Goal: Task Accomplishment & Management: Use online tool/utility

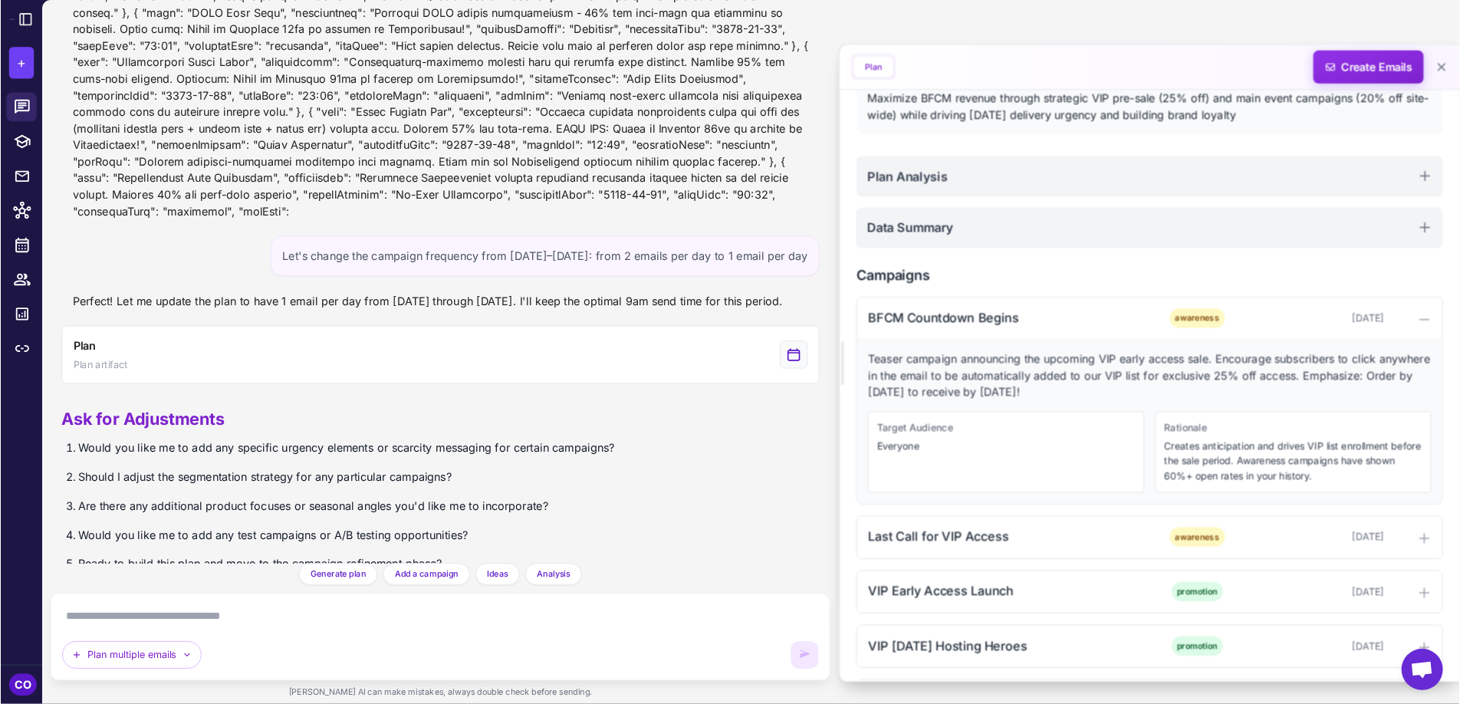
scroll to position [3851, 0]
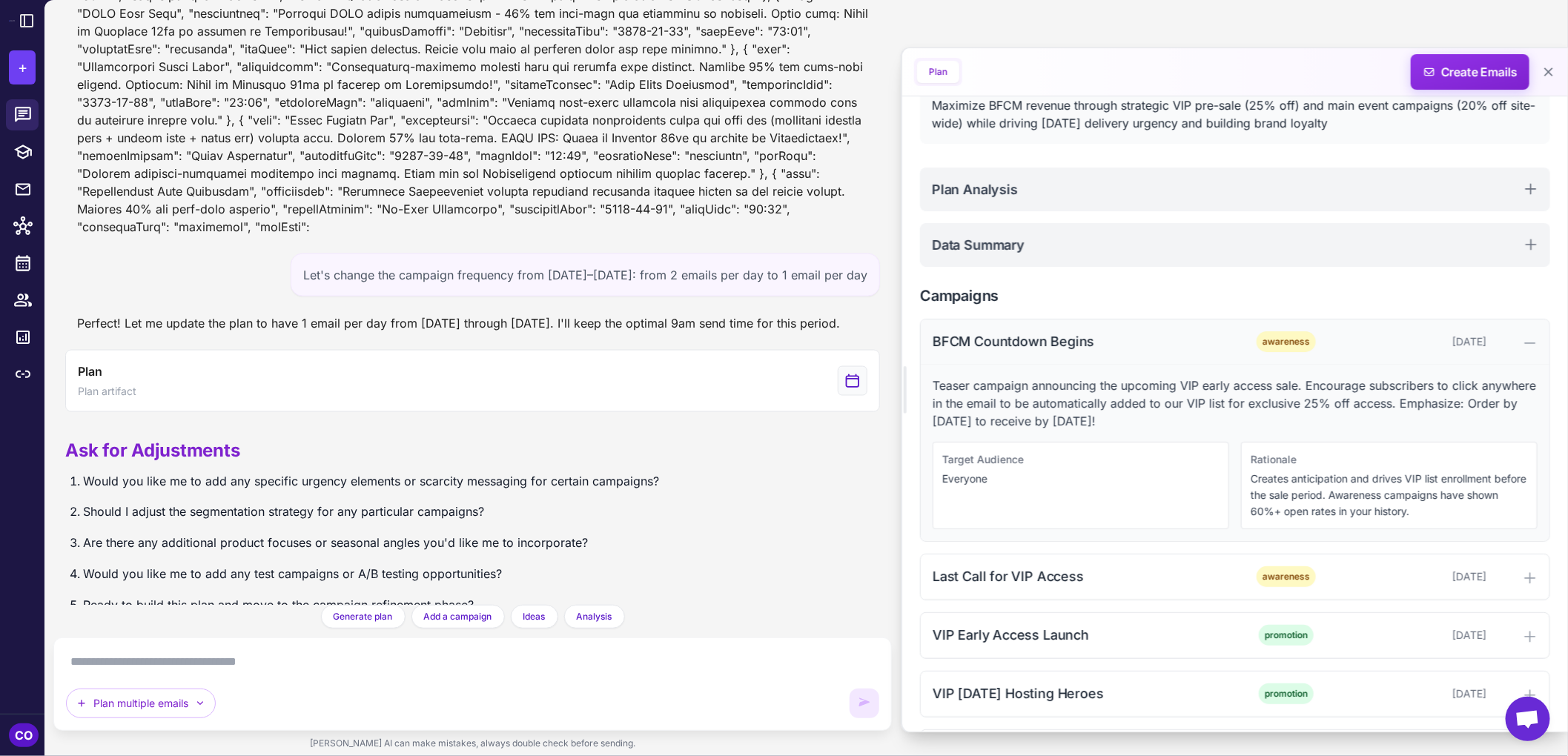
click at [1198, 353] on div "BFCM Countdown Begins awareness [DATE]" at bounding box center [1235, 342] width 628 height 45
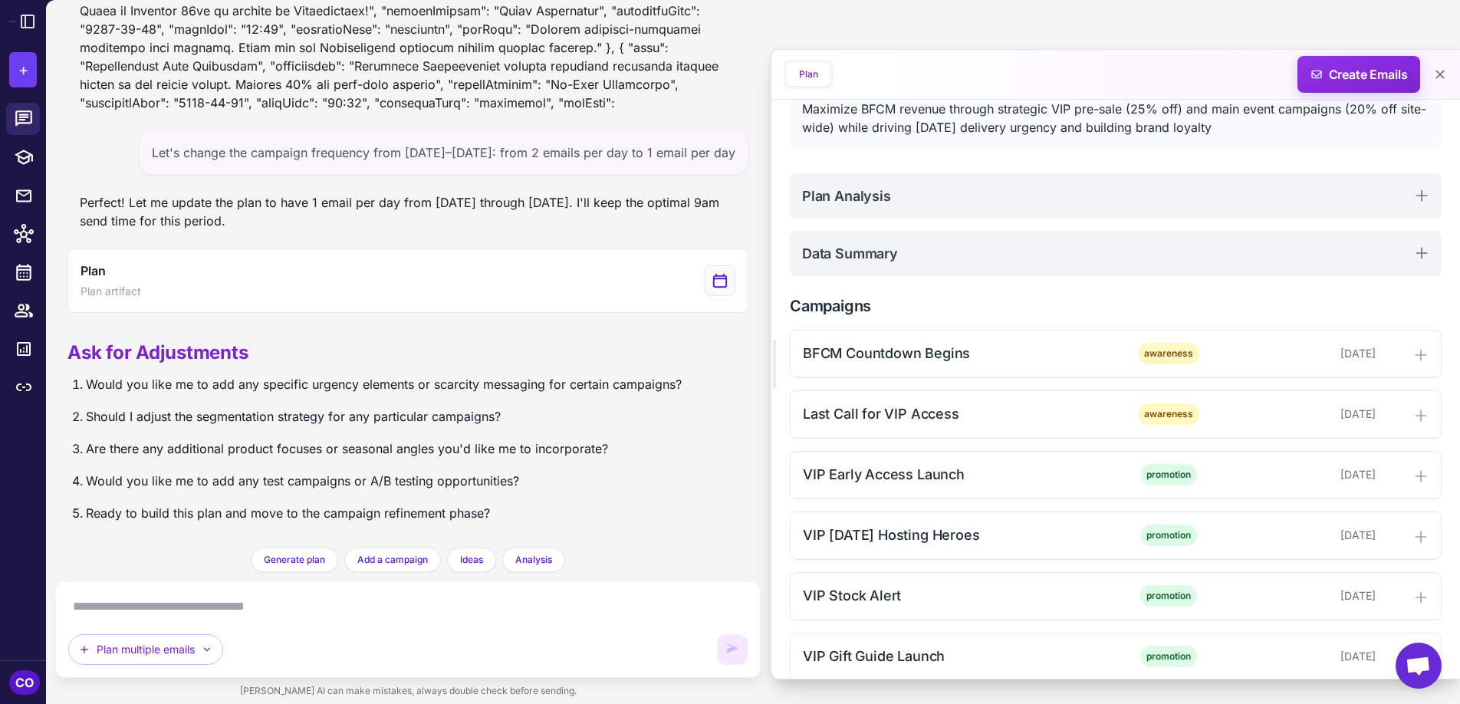
scroll to position [4413, 0]
click at [25, 18] on icon at bounding box center [27, 21] width 13 height 13
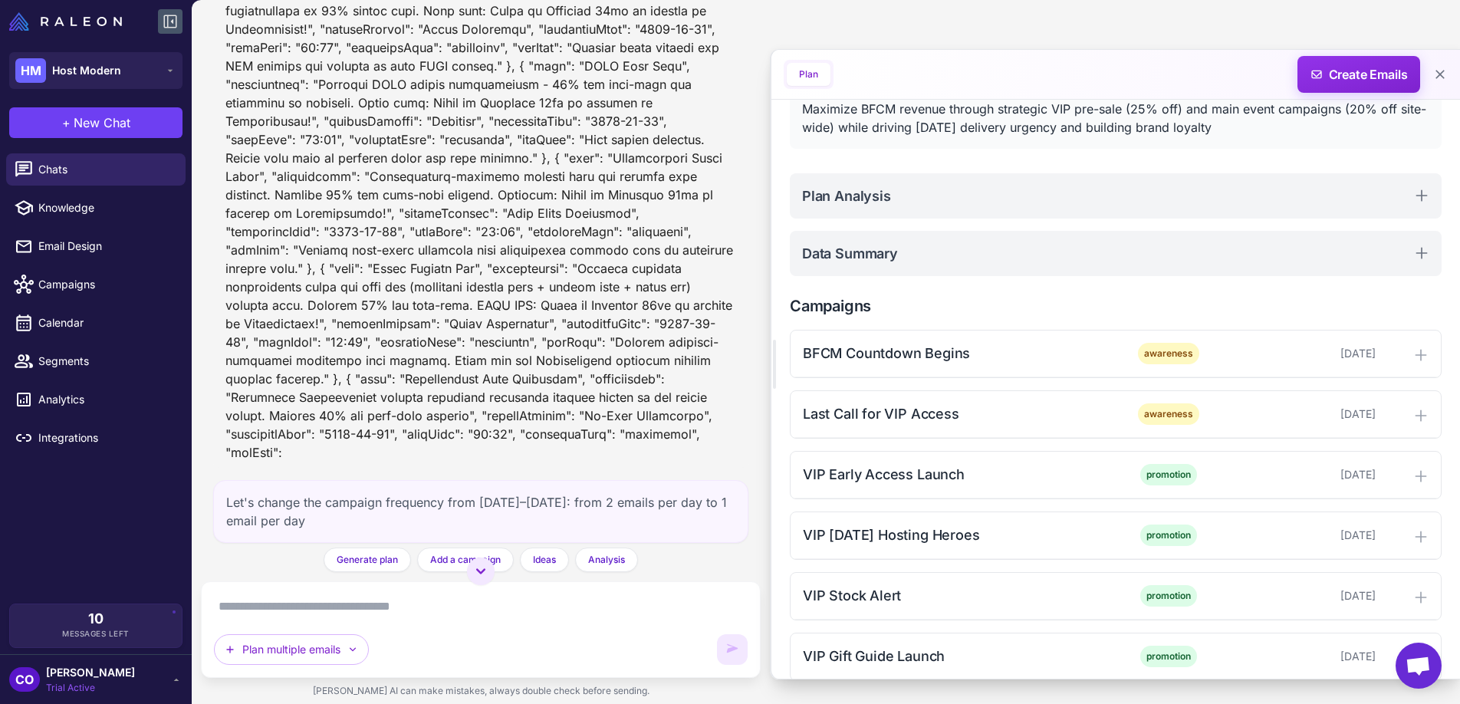
click at [25, 18] on img at bounding box center [65, 21] width 113 height 18
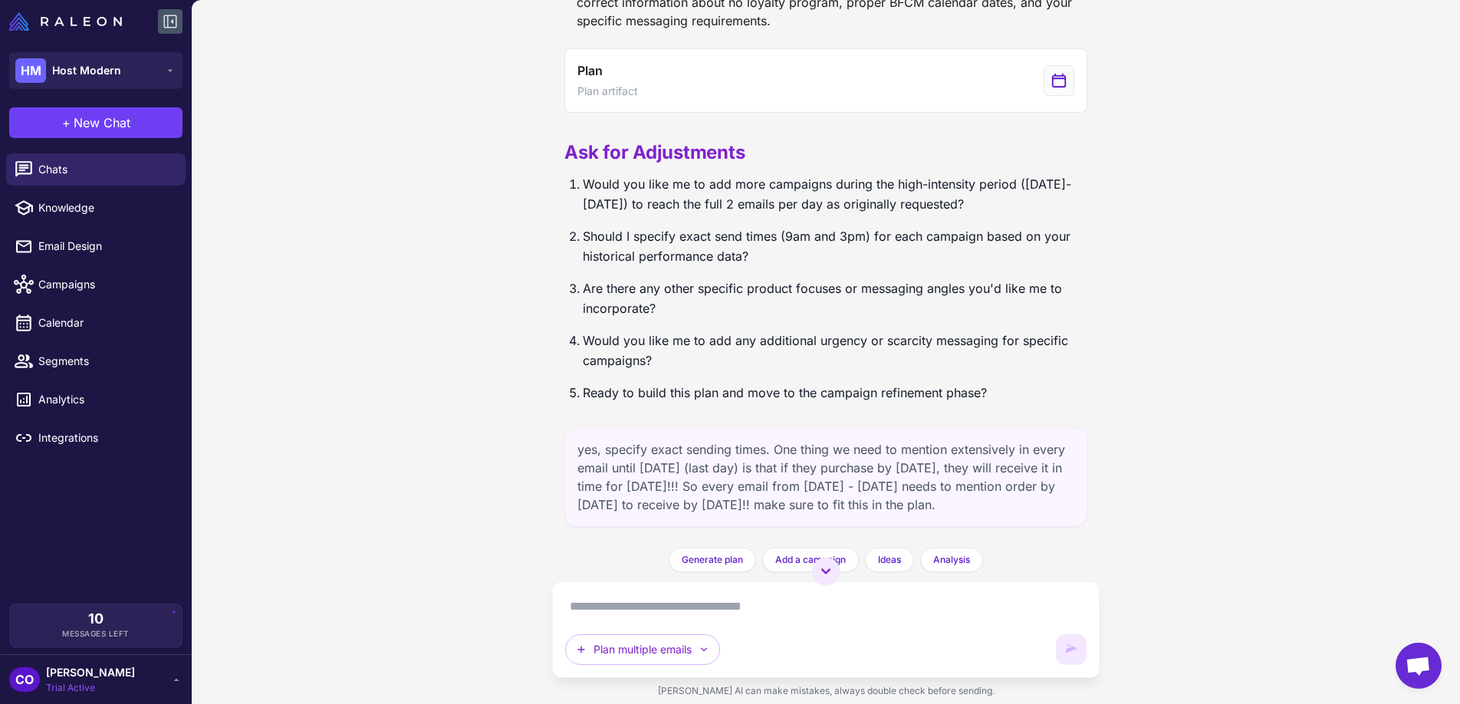
scroll to position [2507, 0]
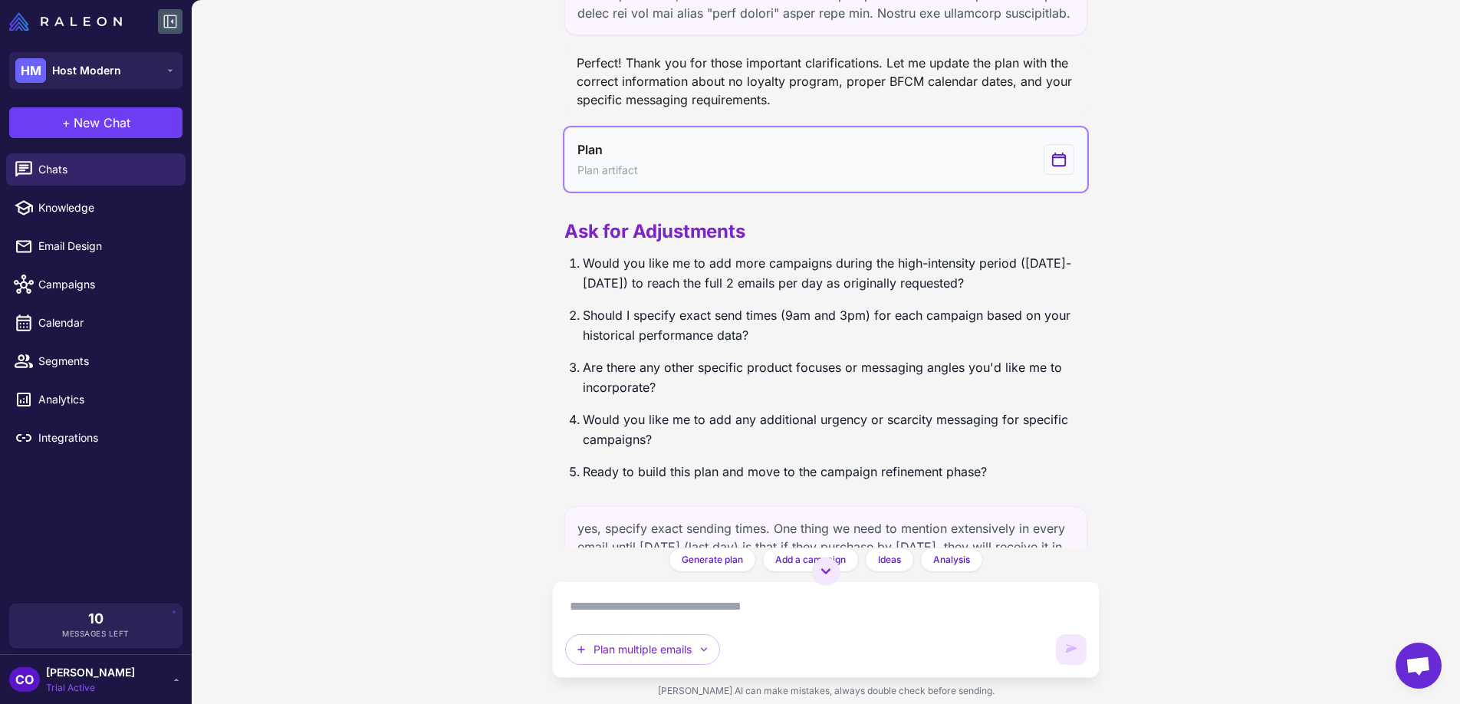
click at [848, 143] on button "Plan Plan artifact" at bounding box center [826, 159] width 523 height 64
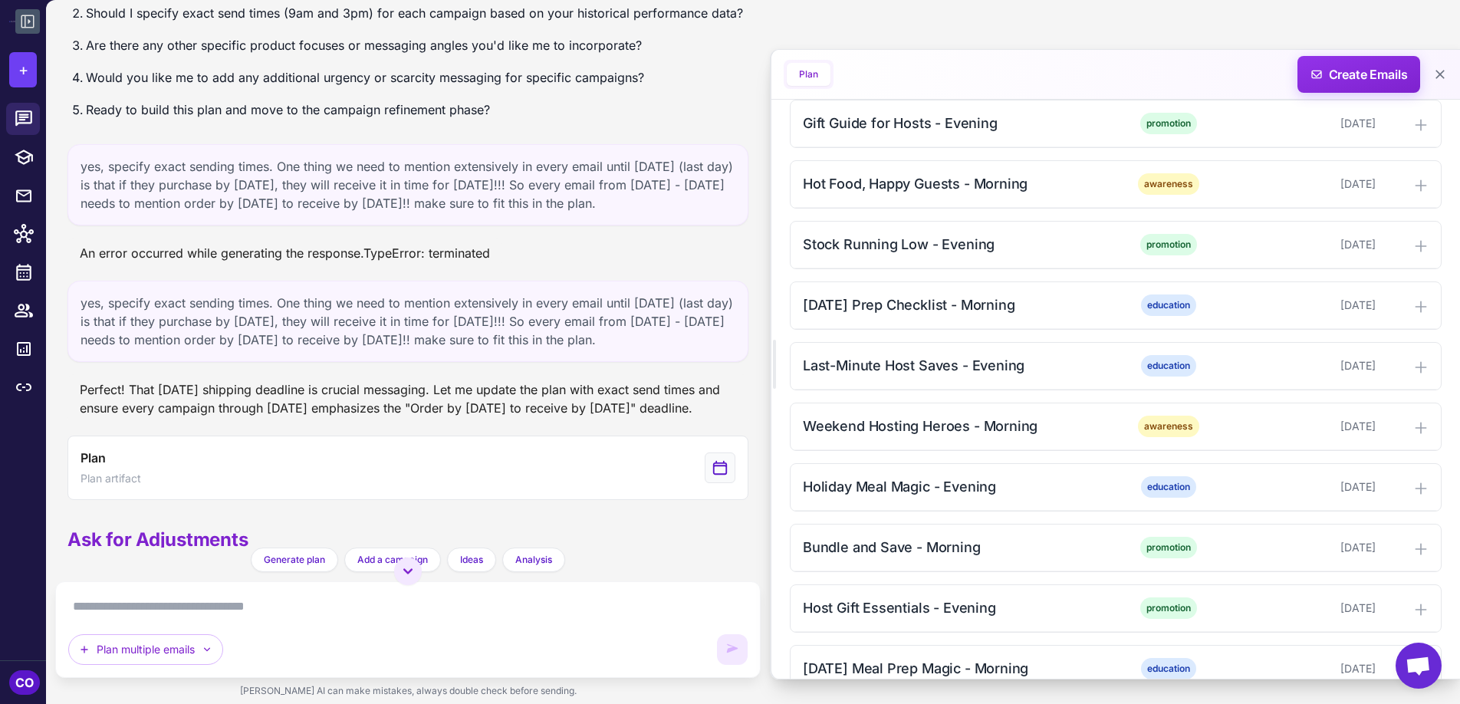
scroll to position [1476, 0]
click at [1080, 302] on div "[DATE] Prep Checklist - Morning" at bounding box center [958, 305] width 310 height 21
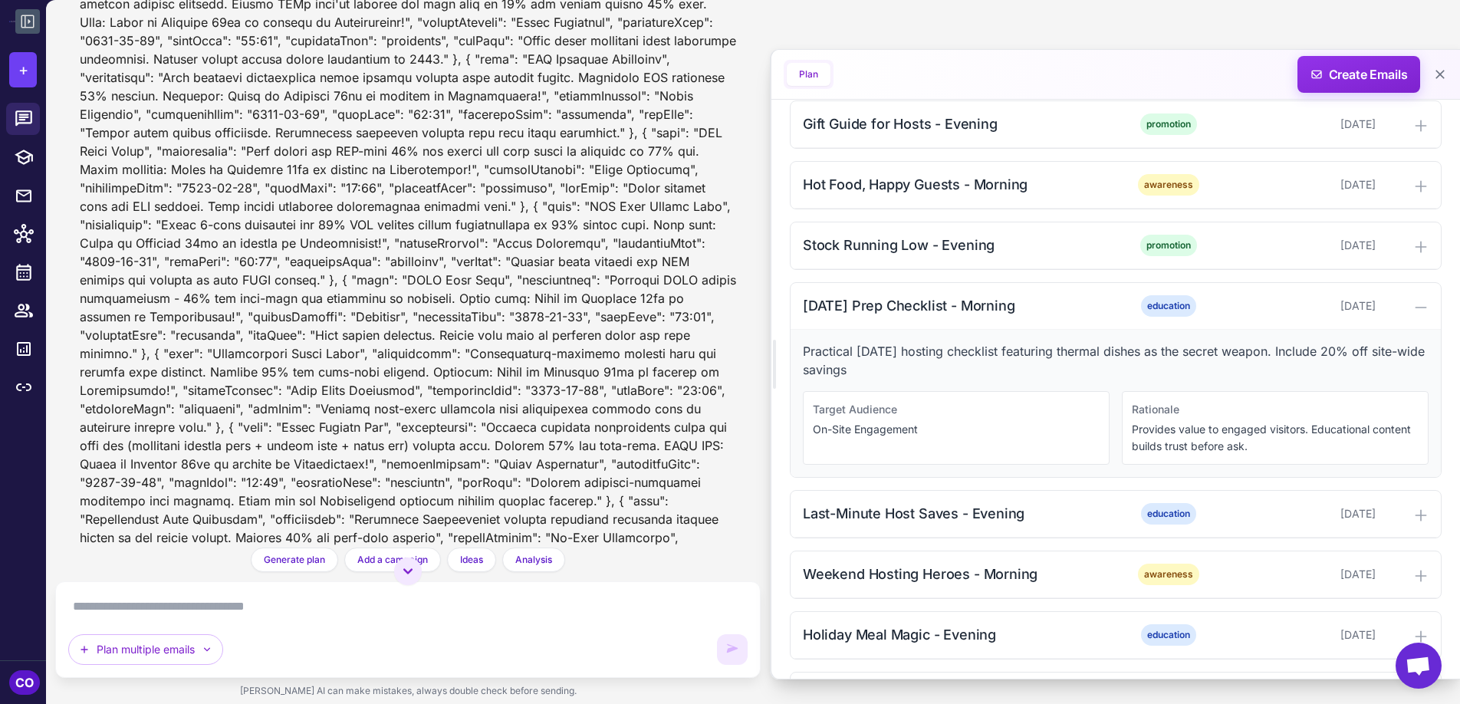
scroll to position [4413, 0]
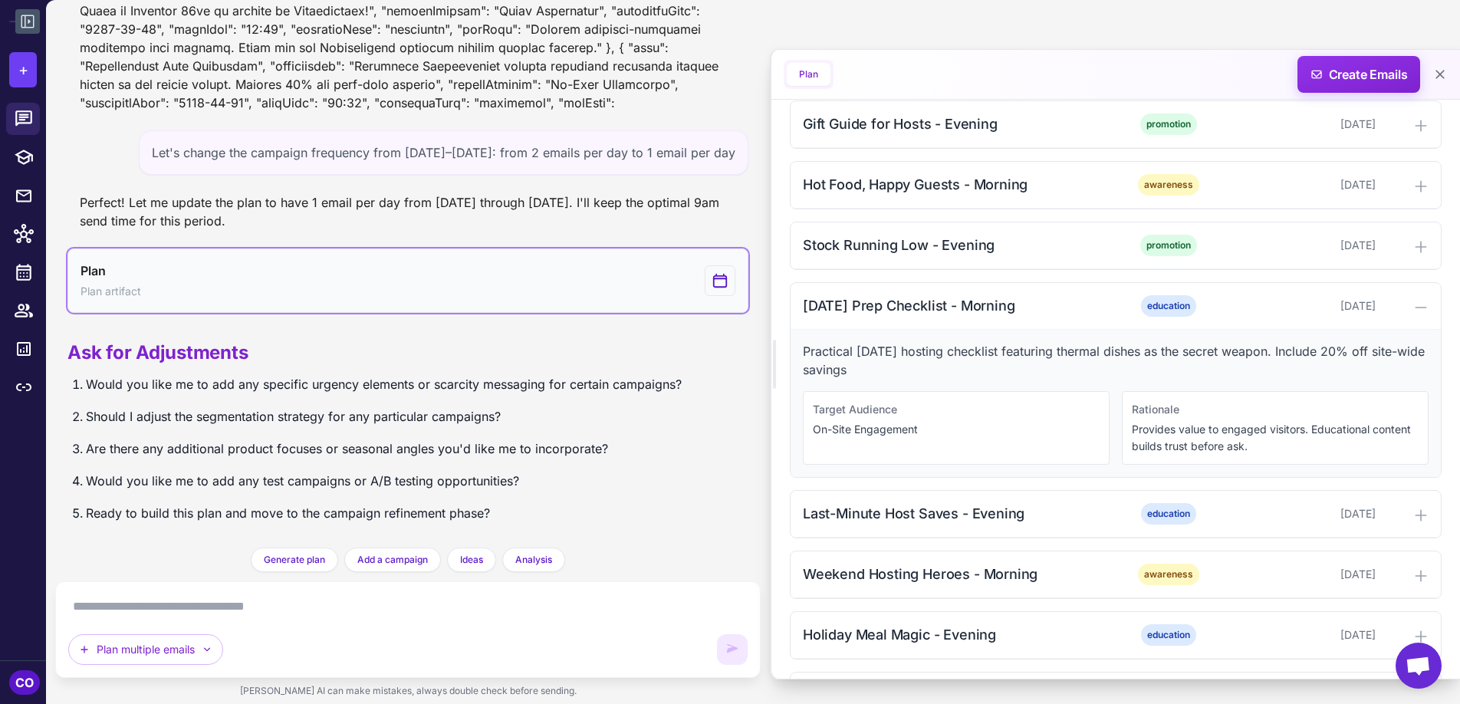
click at [582, 276] on button "Plan Plan artifact" at bounding box center [407, 281] width 681 height 64
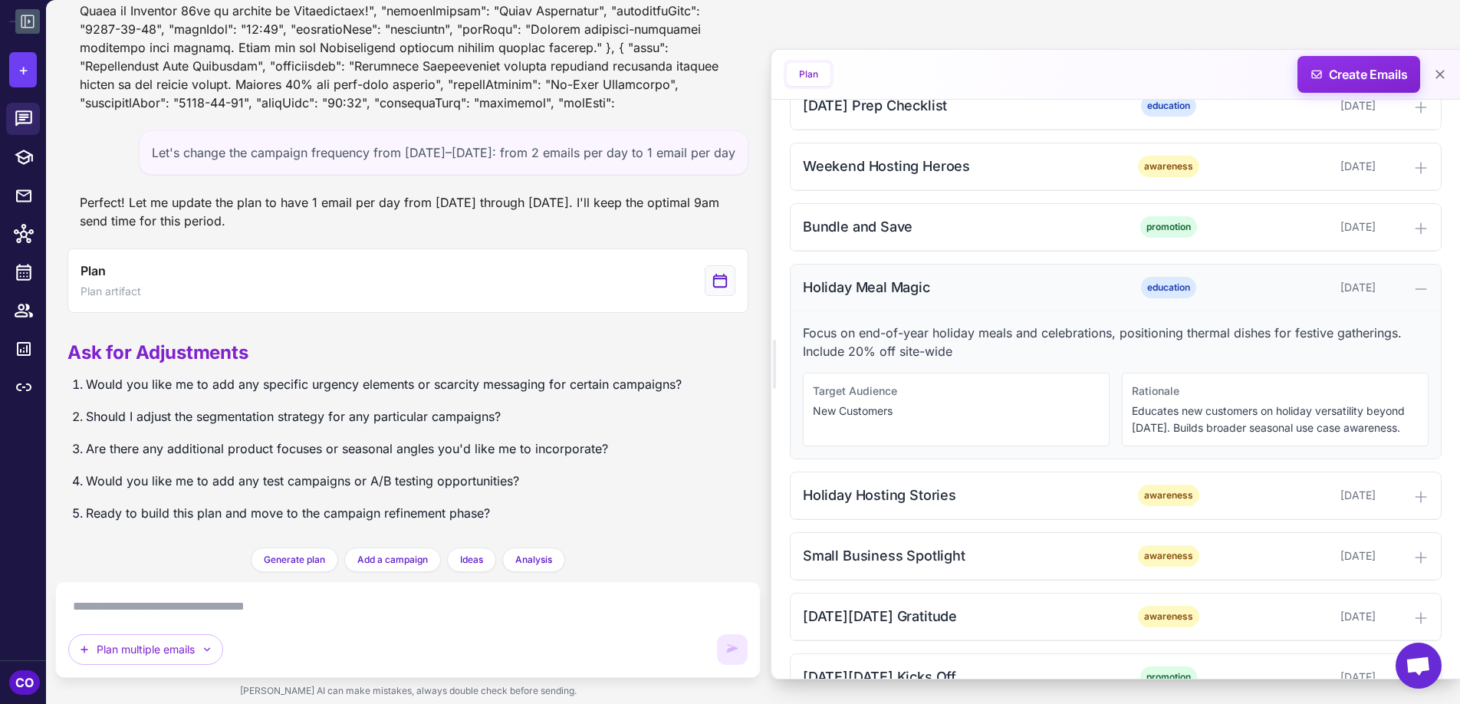
click at [1052, 298] on div "Holiday Meal Magic" at bounding box center [958, 287] width 310 height 21
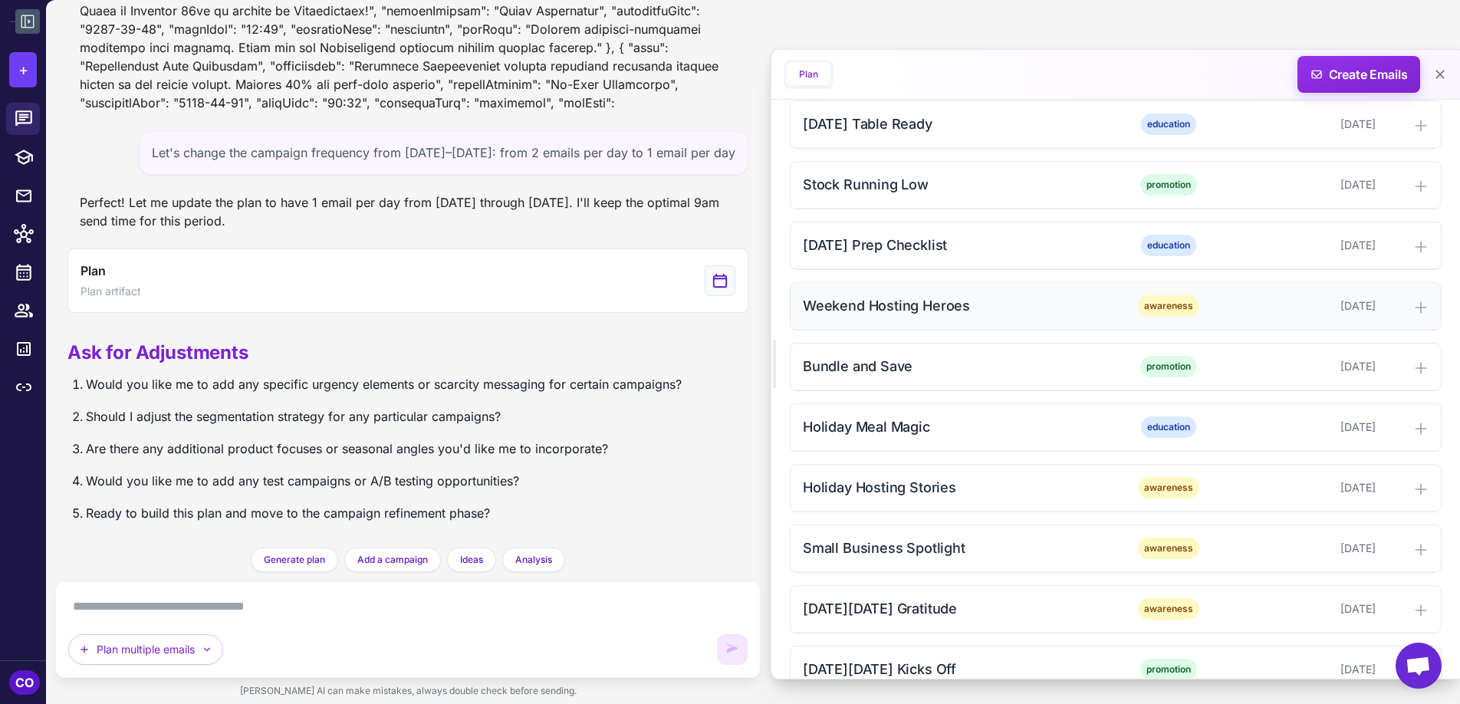
scroll to position [1351, 0]
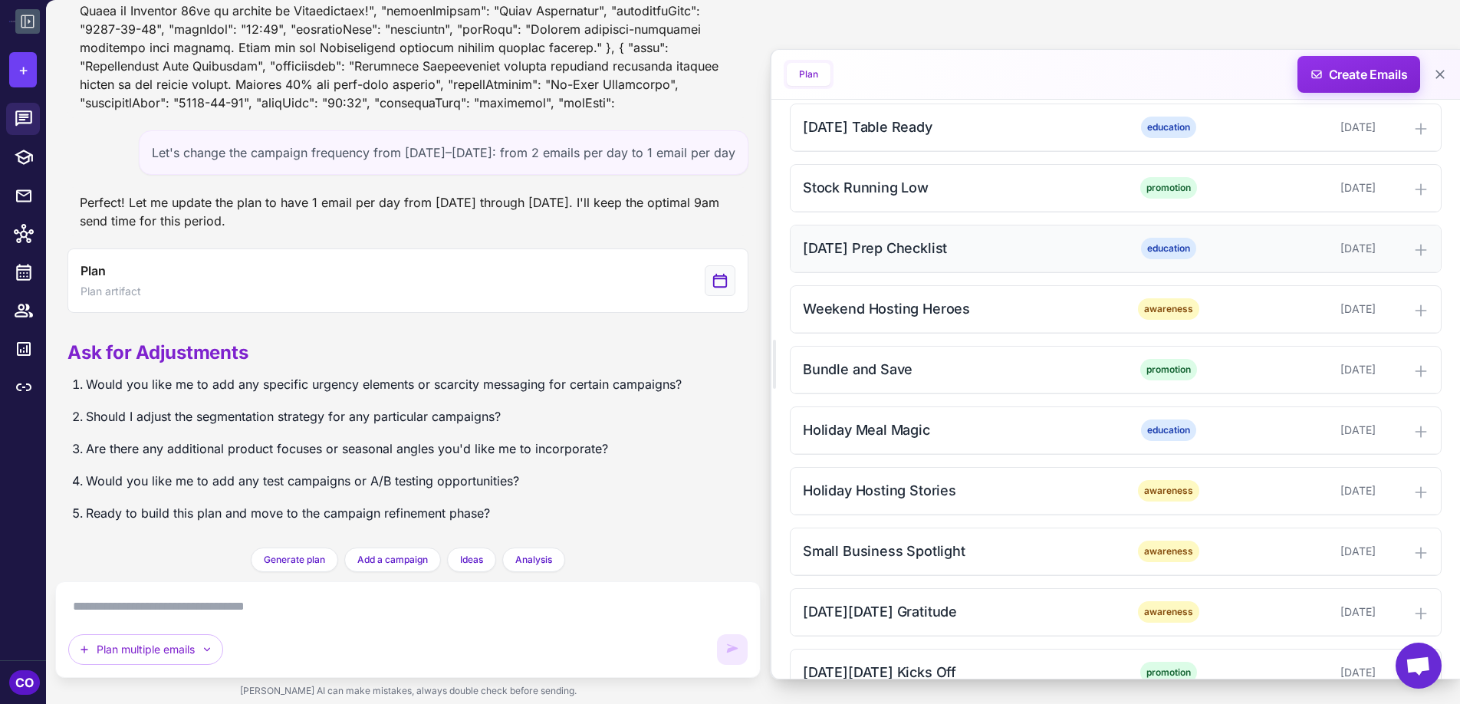
click at [1024, 258] on div "[DATE] Prep Checklist" at bounding box center [958, 248] width 310 height 21
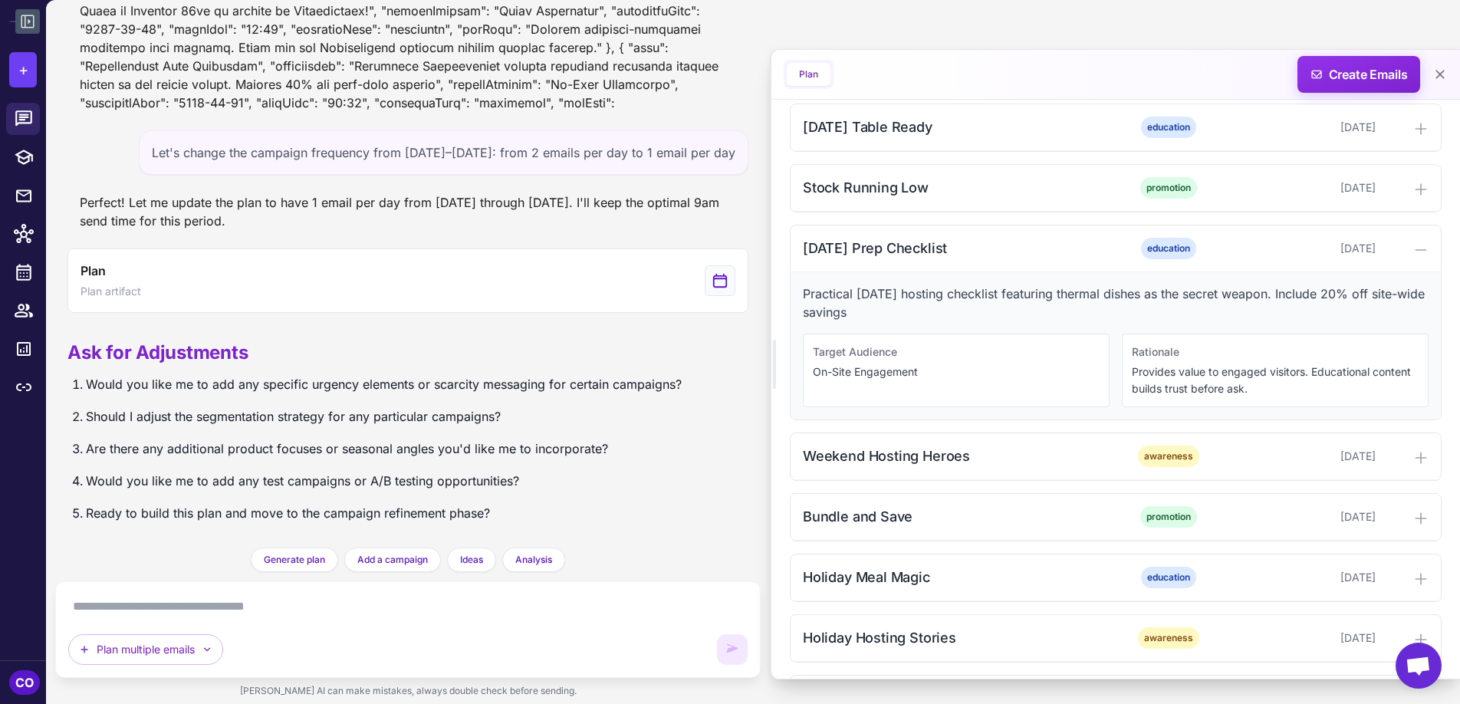
drag, startPoint x: 918, startPoint y: 333, endPoint x: 806, endPoint y: 317, distance: 113.1
click at [806, 317] on p "Practical [DATE] hosting checklist featuring thermal dishes as the secret weapo…" at bounding box center [1116, 303] width 626 height 37
copy p "Practical [DATE] hosting checklist featuring thermal dishes as the secret weapo…"
click at [30, 237] on icon at bounding box center [24, 234] width 20 height 20
click at [1360, 76] on span "Create Emails" at bounding box center [1359, 74] width 134 height 37
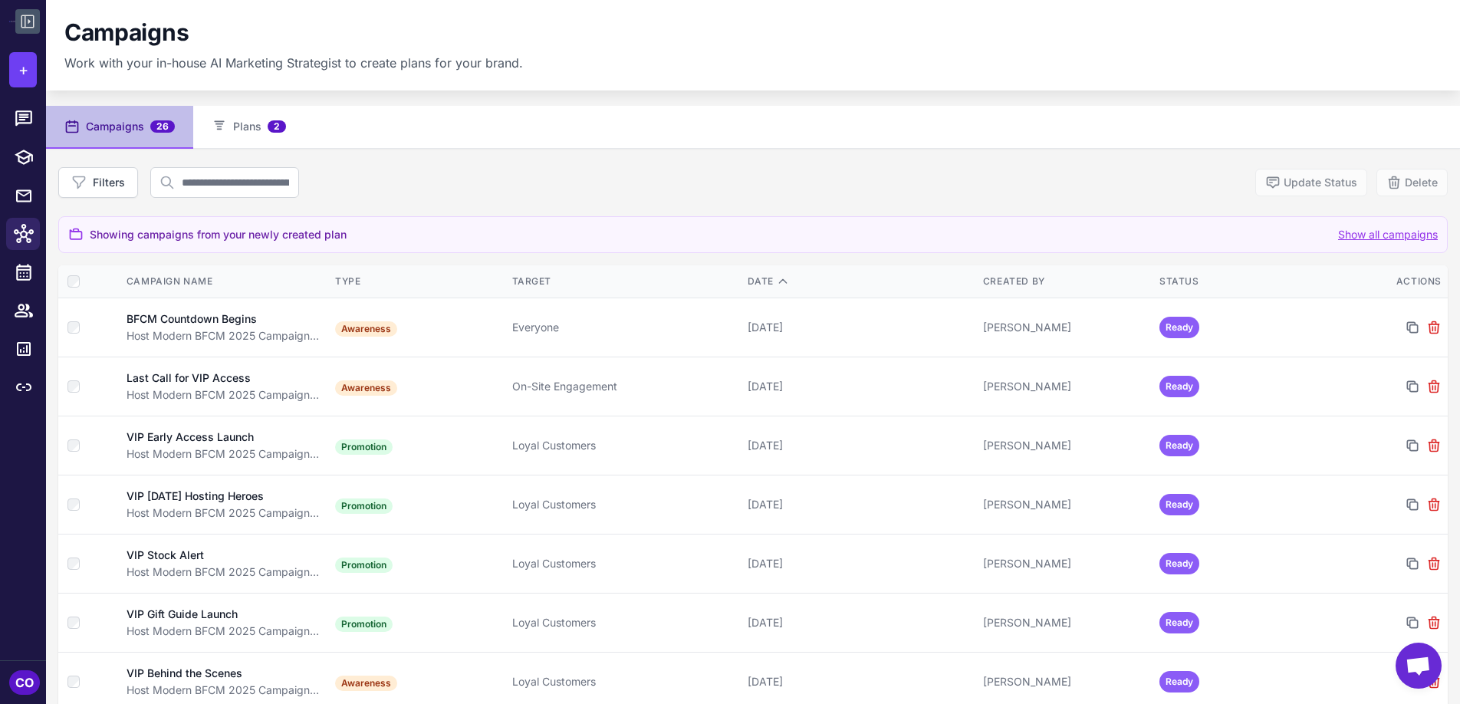
click at [24, 20] on icon at bounding box center [27, 21] width 18 height 18
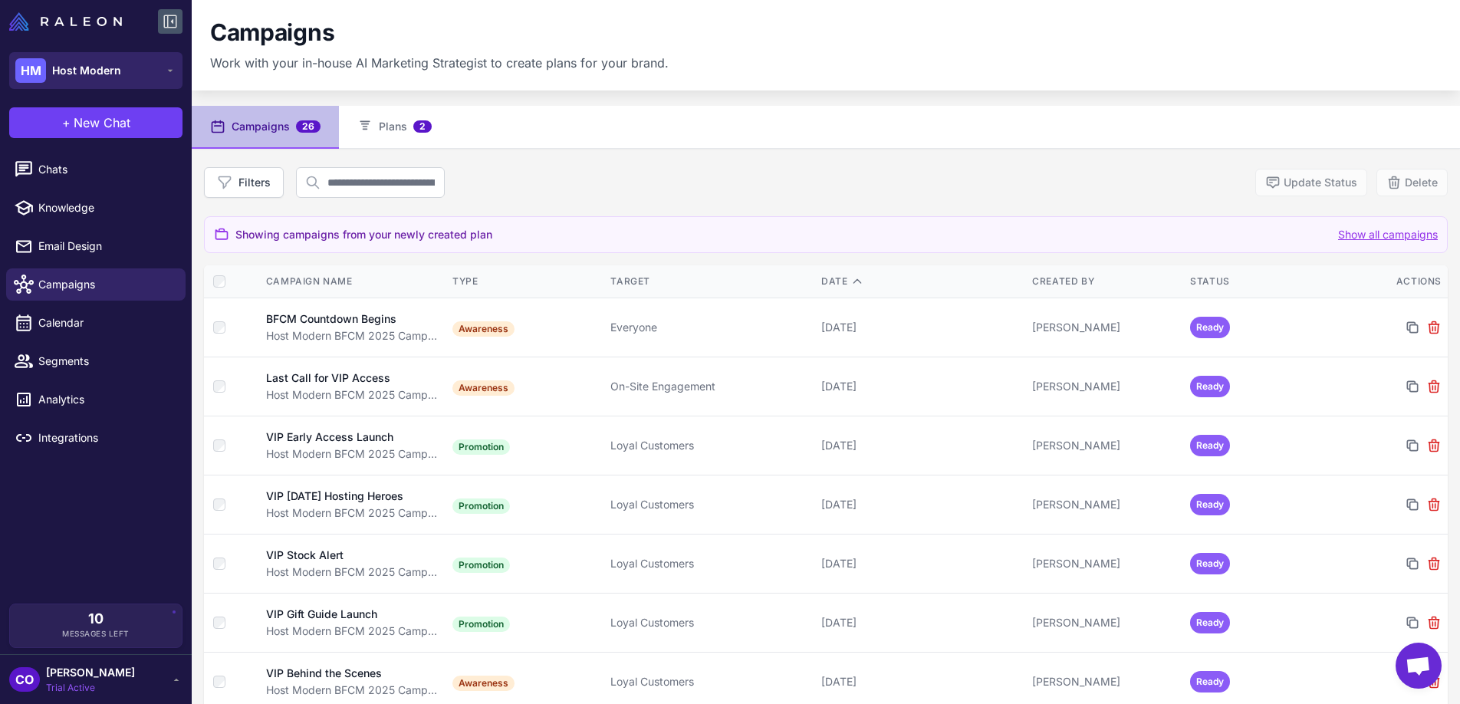
click at [86, 62] on span "Host Modern" at bounding box center [86, 70] width 69 height 17
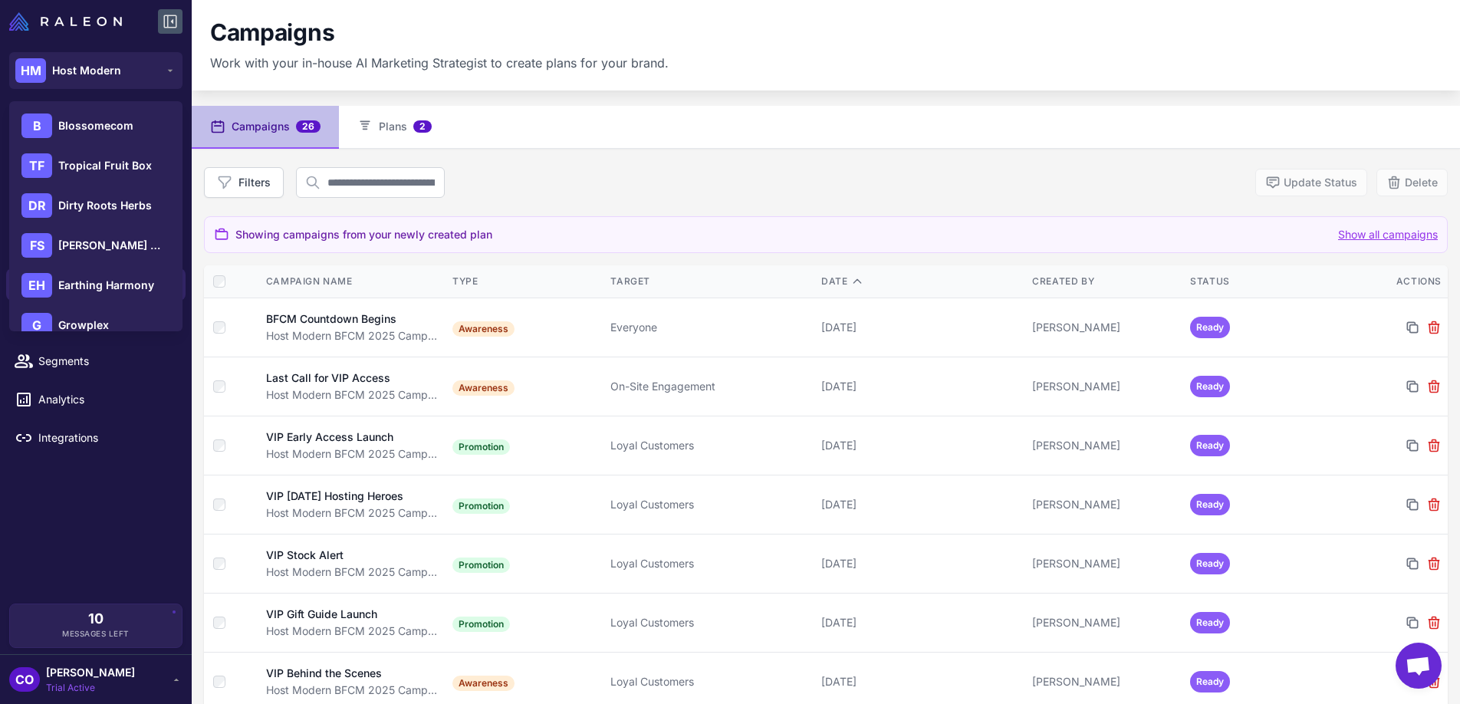
click at [676, 170] on div "Filters Update Status Delete" at bounding box center [826, 182] width 1244 height 31
